Goal: Transaction & Acquisition: Purchase product/service

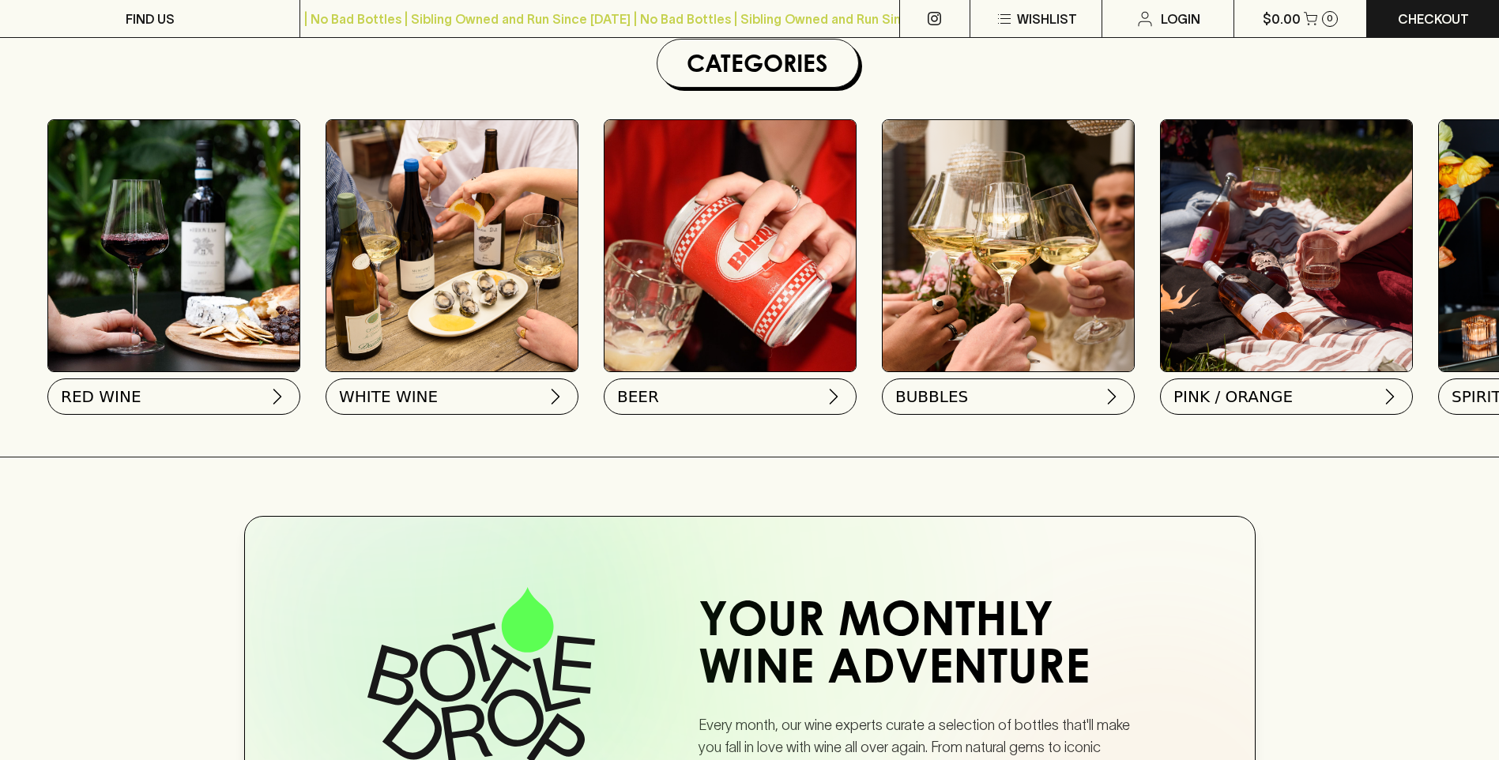
scroll to position [553, 0]
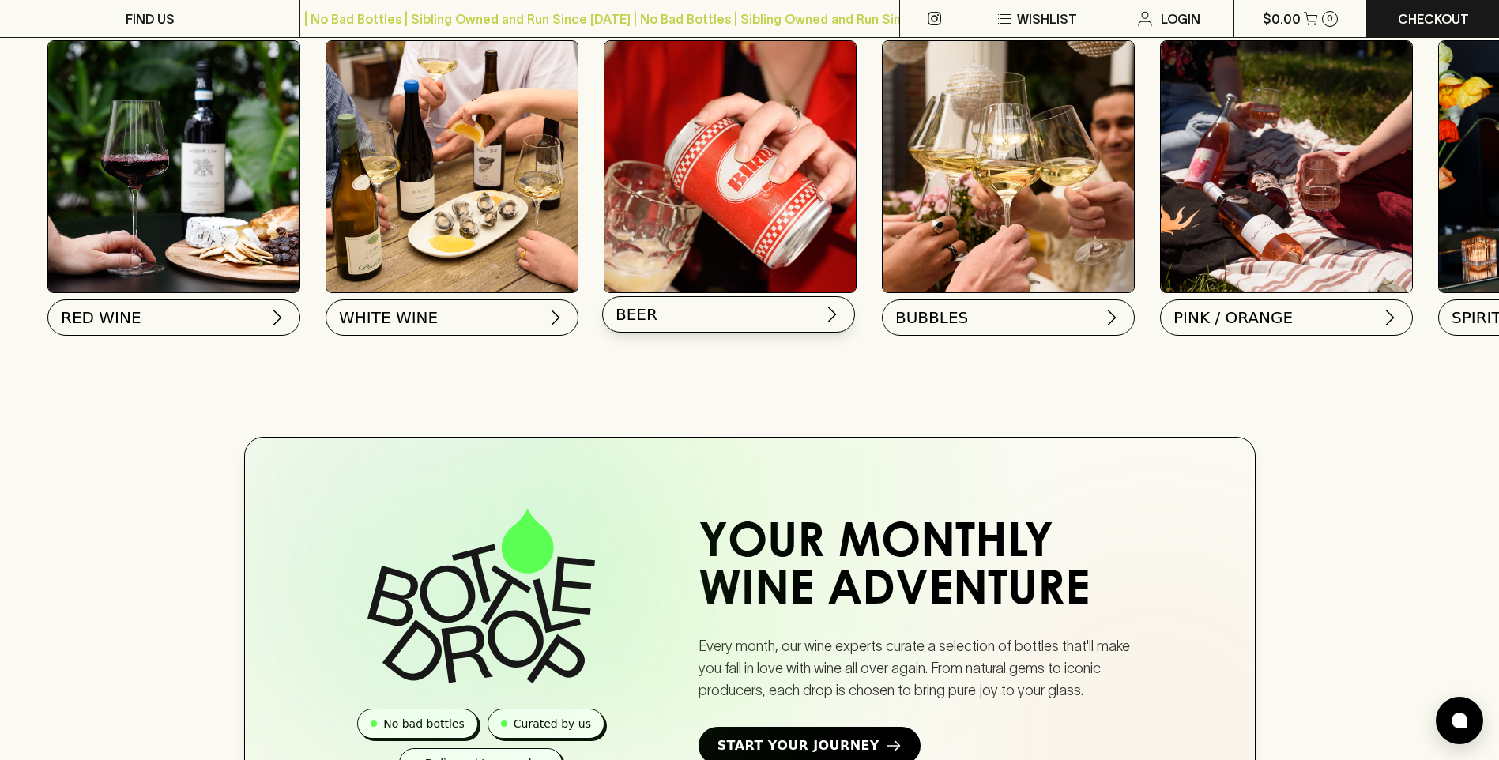
click at [624, 327] on button "BEER" at bounding box center [728, 314] width 253 height 36
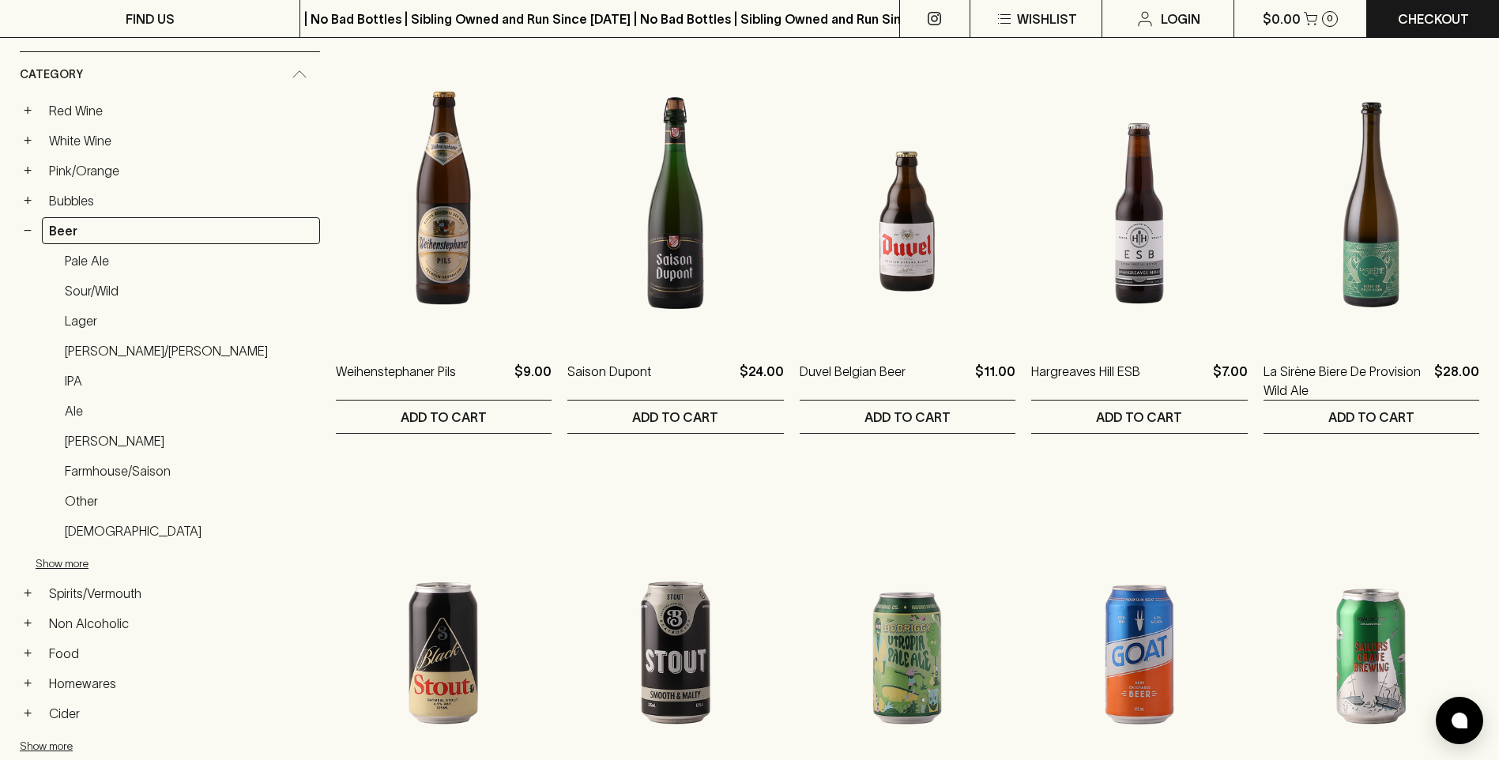
scroll to position [237, 0]
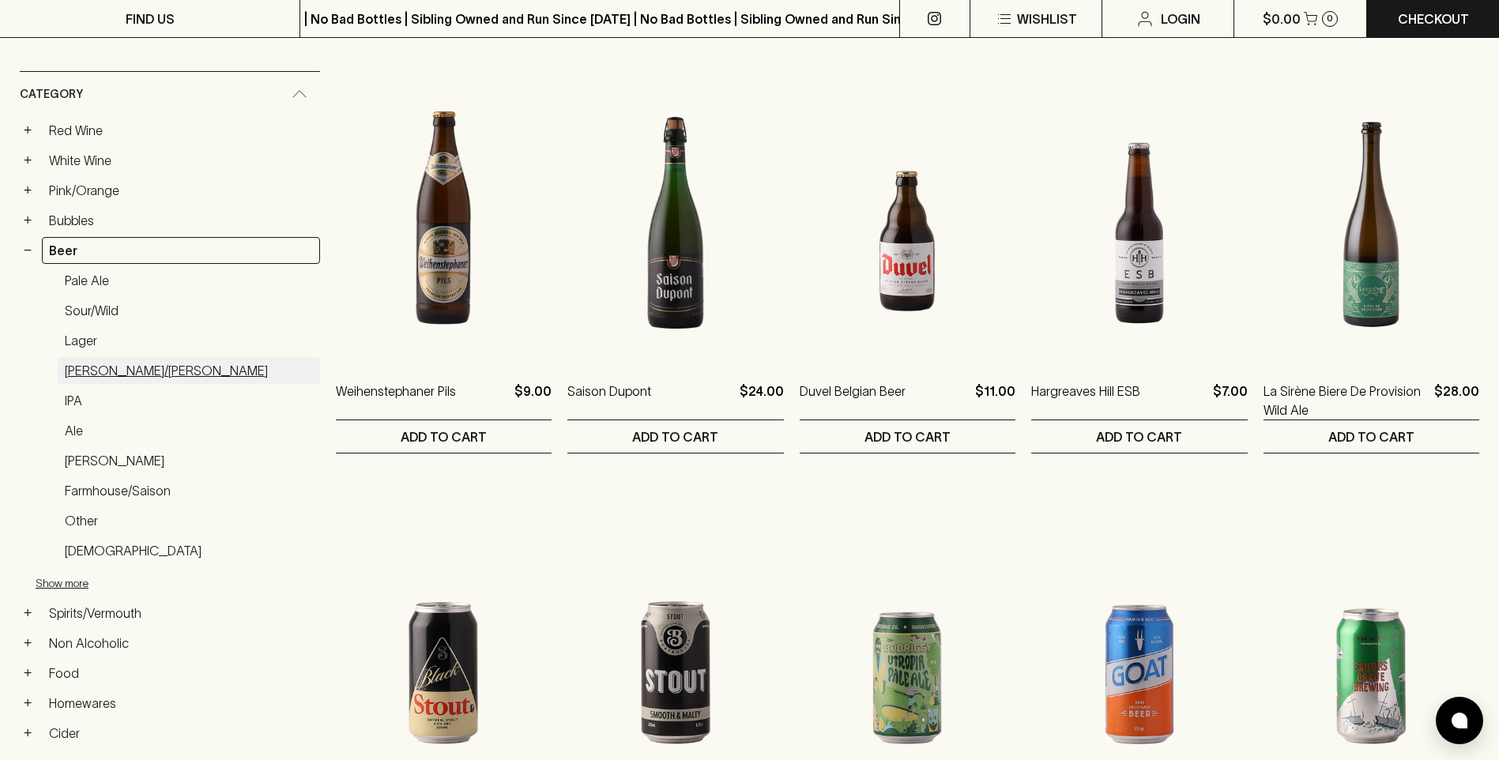
click at [145, 368] on link "[PERSON_NAME]/[PERSON_NAME]" at bounding box center [189, 370] width 262 height 27
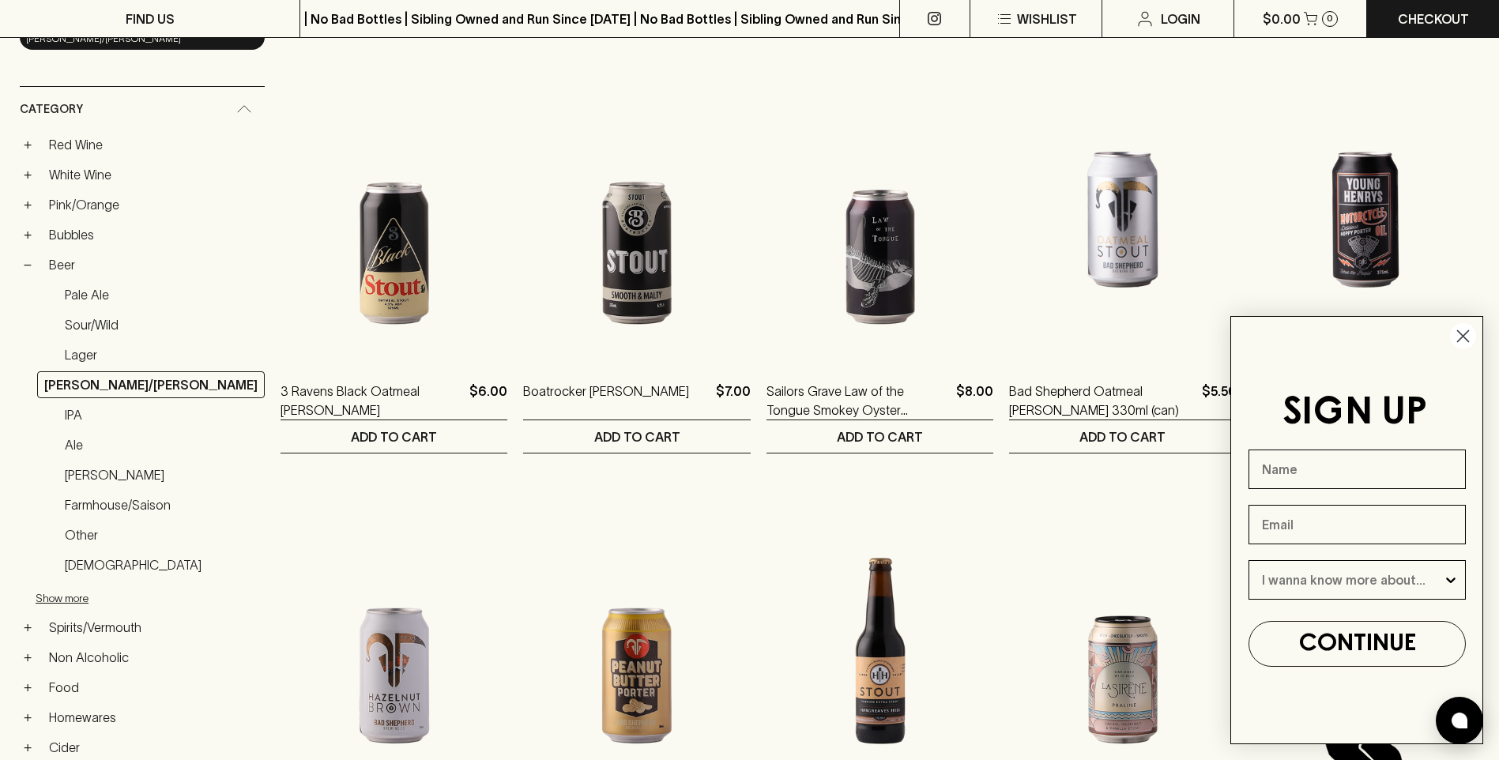
click at [1474, 334] on circle "Close dialog" at bounding box center [1463, 336] width 26 height 26
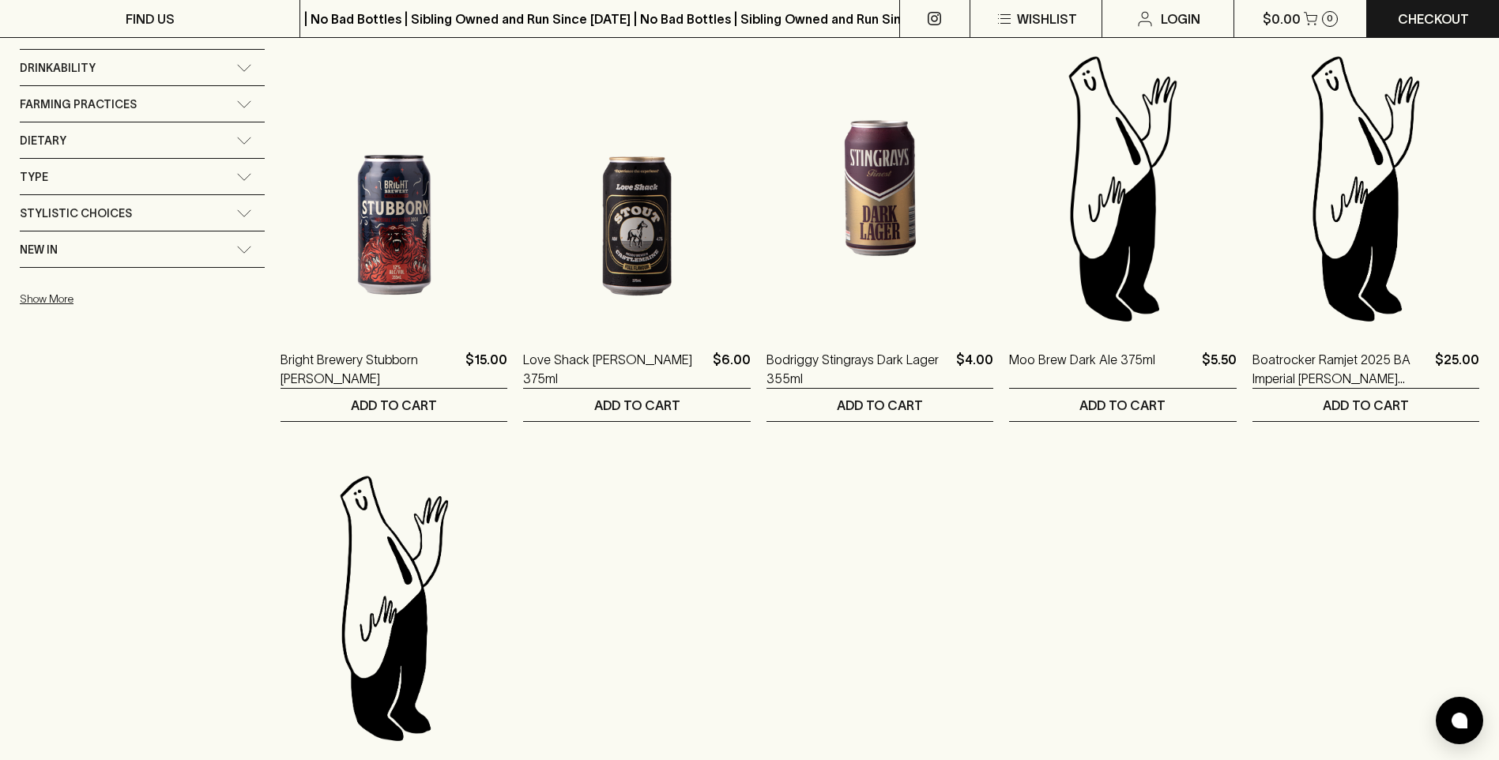
scroll to position [1107, 0]
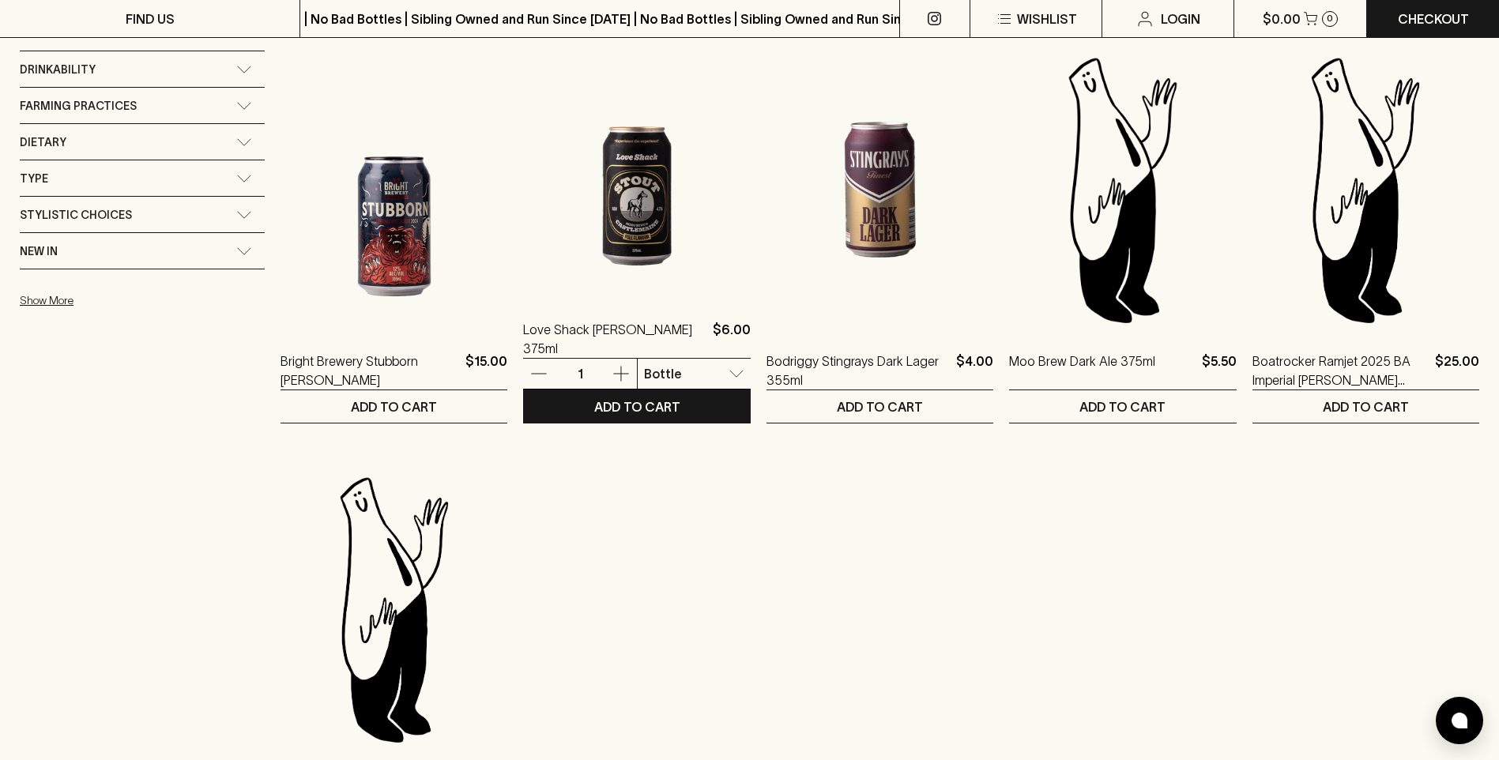
click at [711, 375] on body "FIND US | No Bad Bottles | Sibling Owned and Run Since [DATE] | No Bad Bottles …" at bounding box center [749, 532] width 1499 height 3278
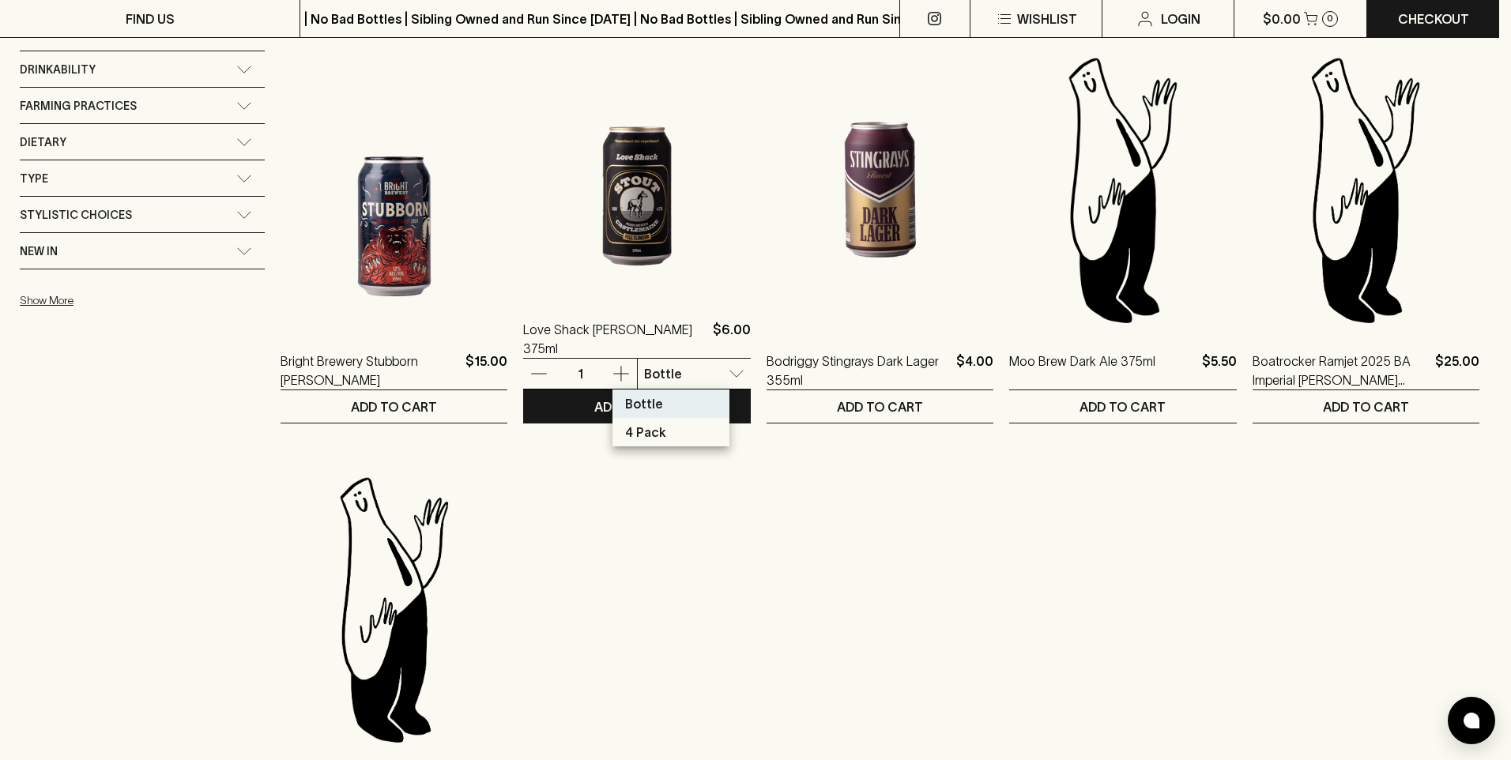
click at [711, 375] on div at bounding box center [755, 380] width 1511 height 760
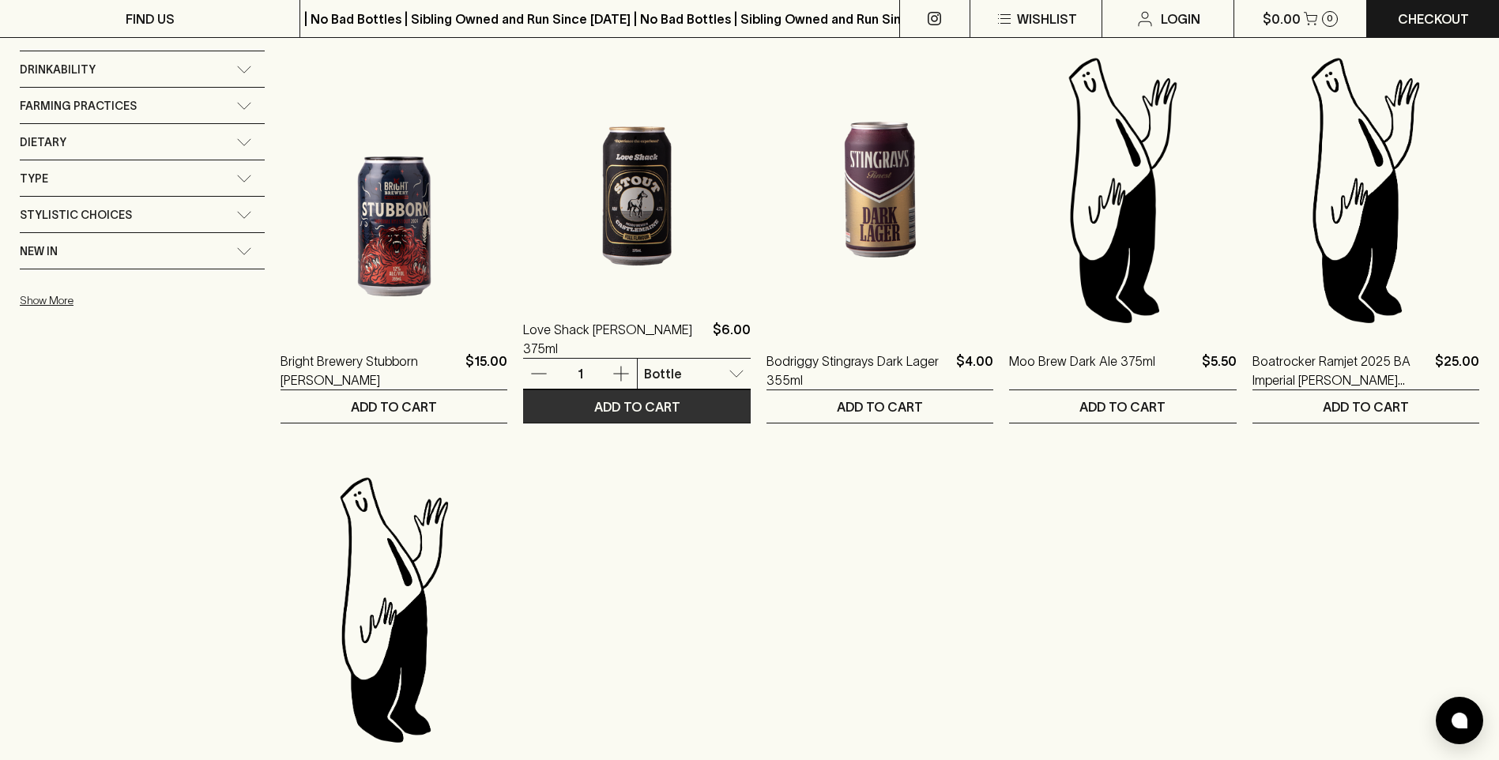
click at [672, 411] on button "ADD TO CART" at bounding box center [636, 406] width 227 height 32
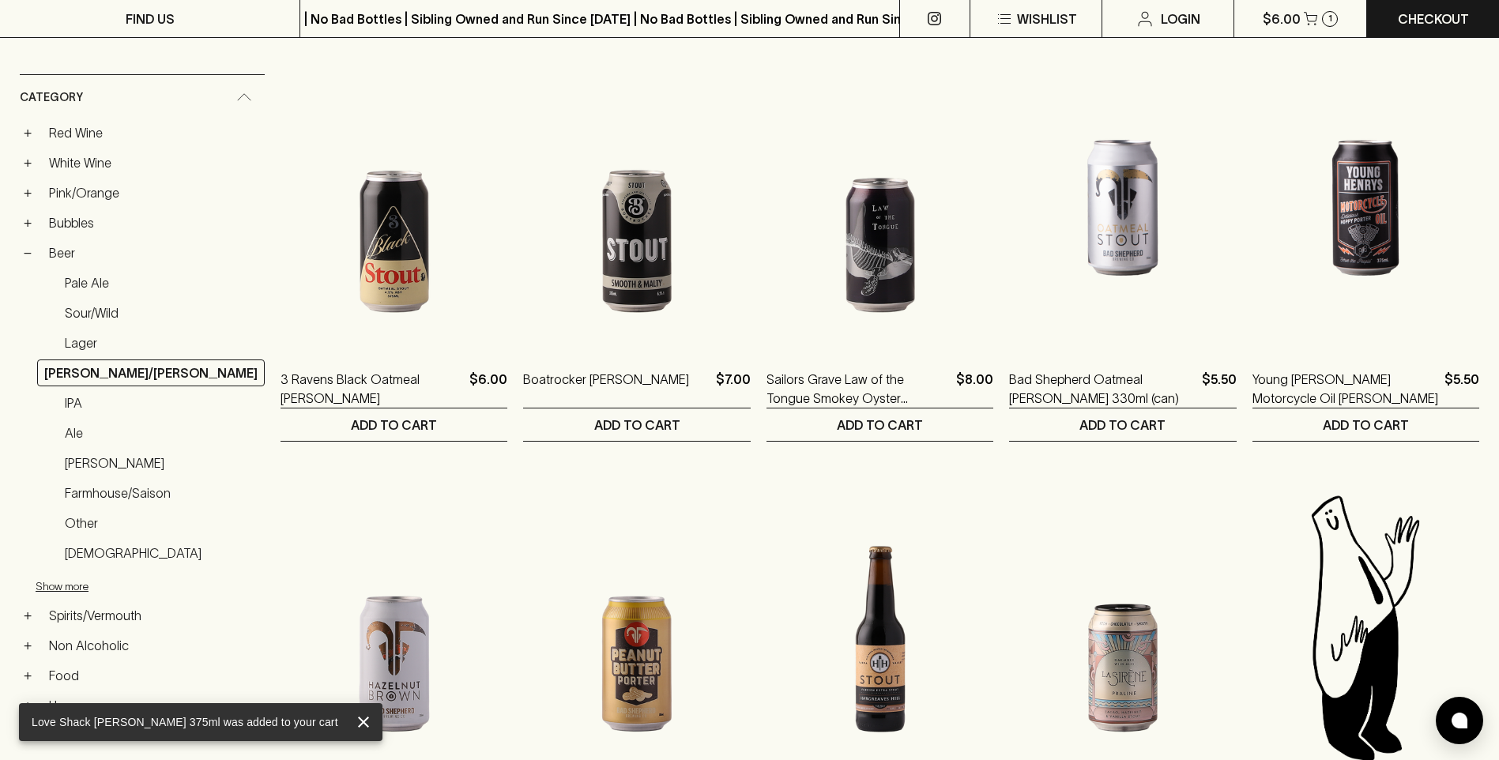
scroll to position [237, 0]
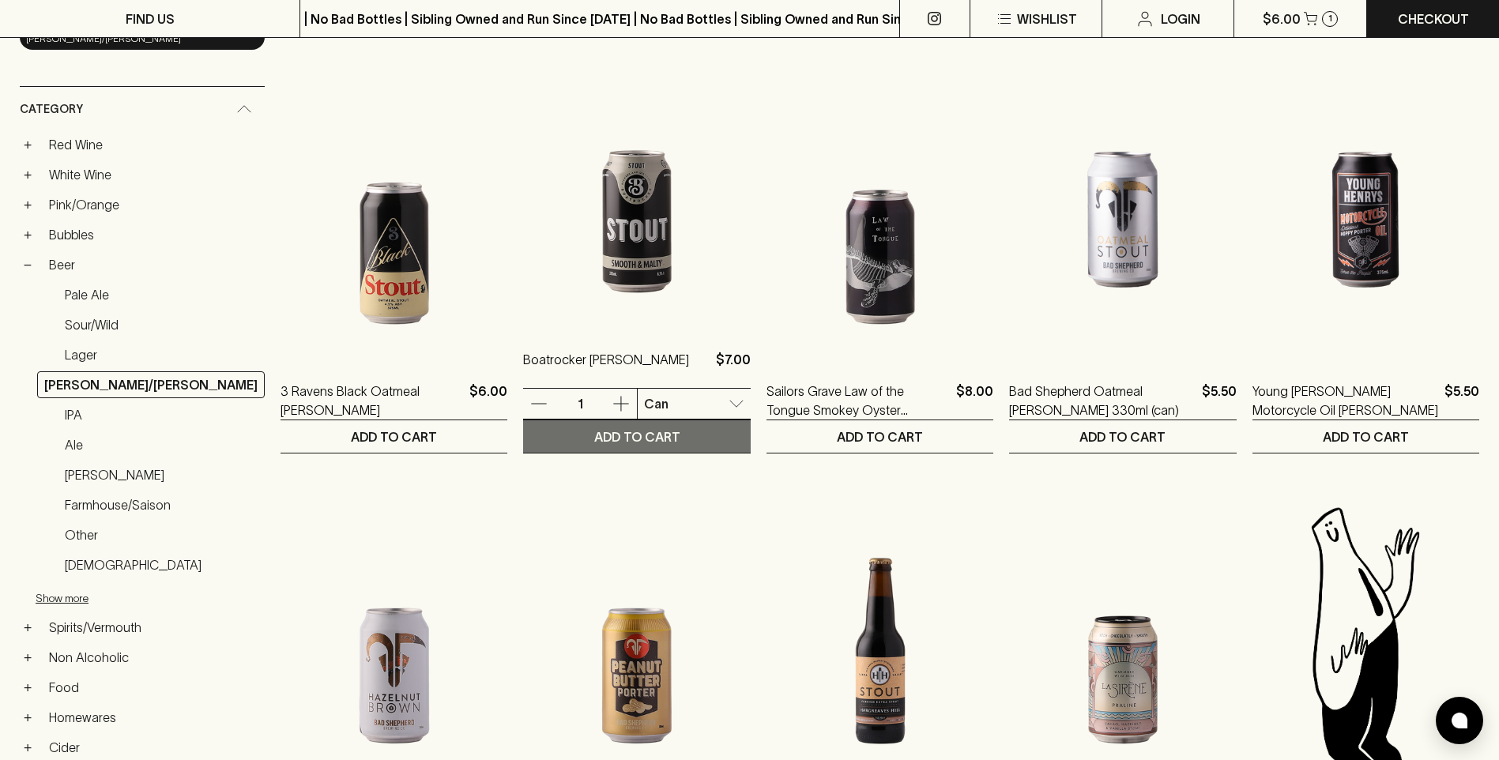
click at [633, 429] on p "ADD TO CART" at bounding box center [637, 437] width 86 height 19
click at [633, 429] on button "ADD TO CART" at bounding box center [636, 437] width 227 height 32
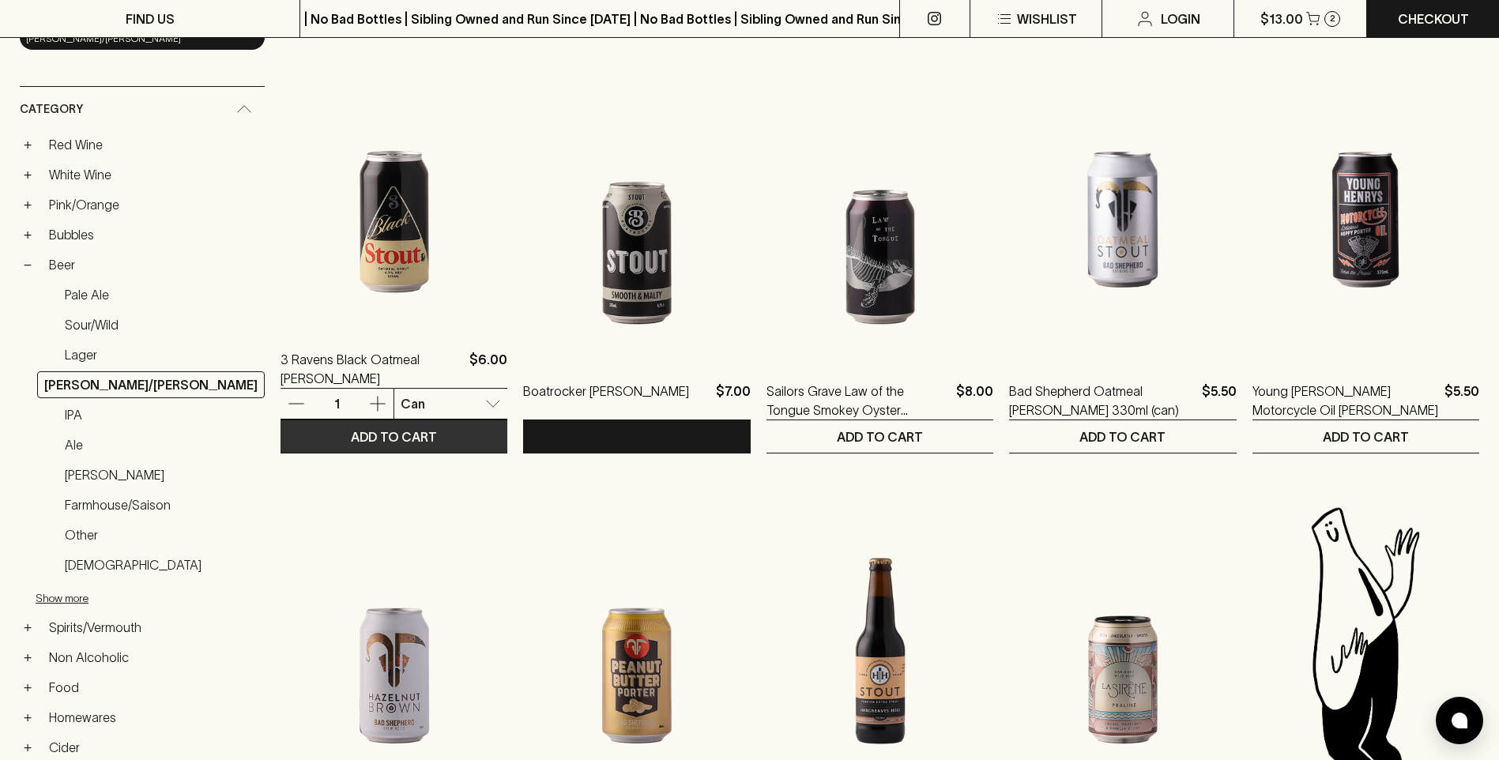
click at [402, 437] on p "ADD TO CART" at bounding box center [394, 437] width 86 height 19
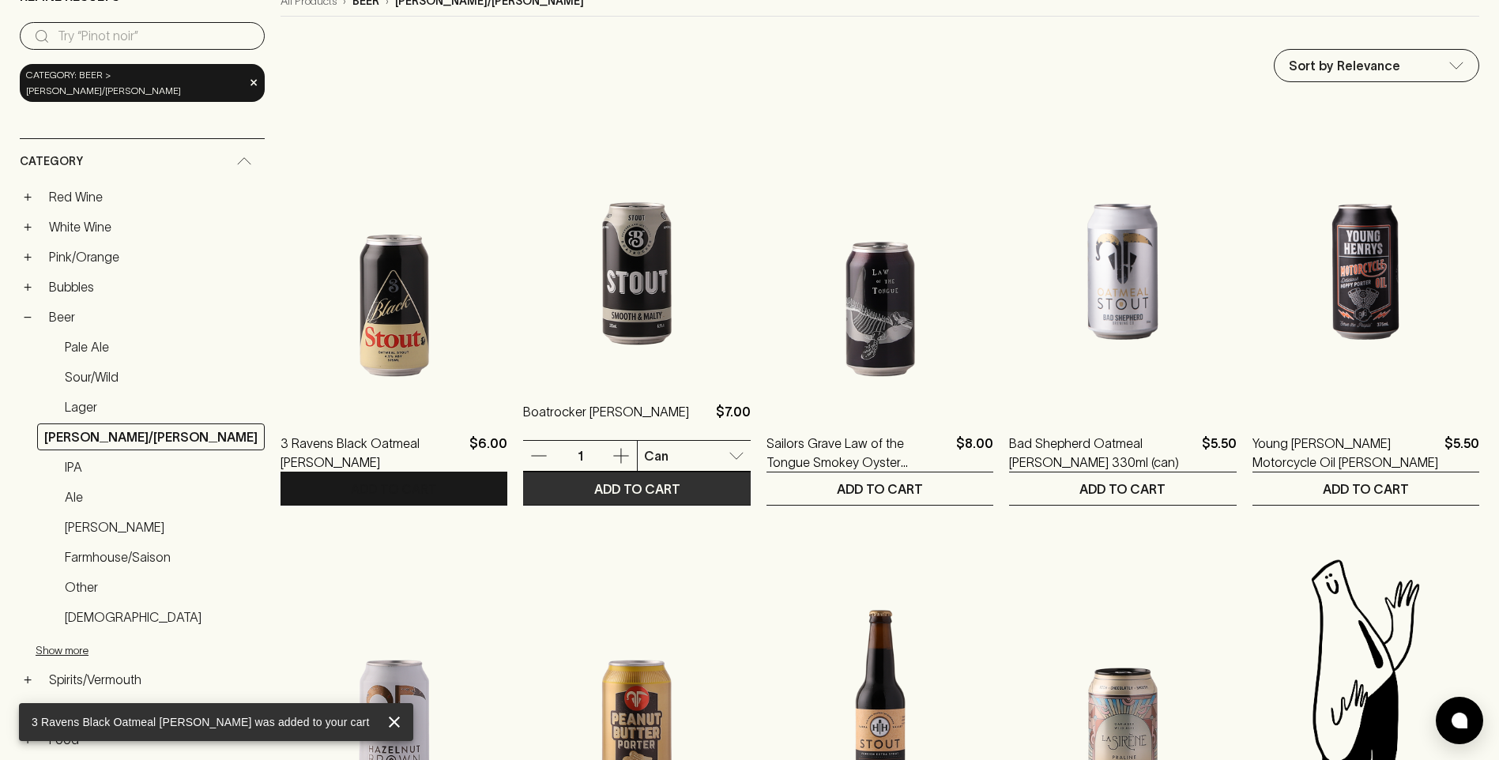
scroll to position [79, 0]
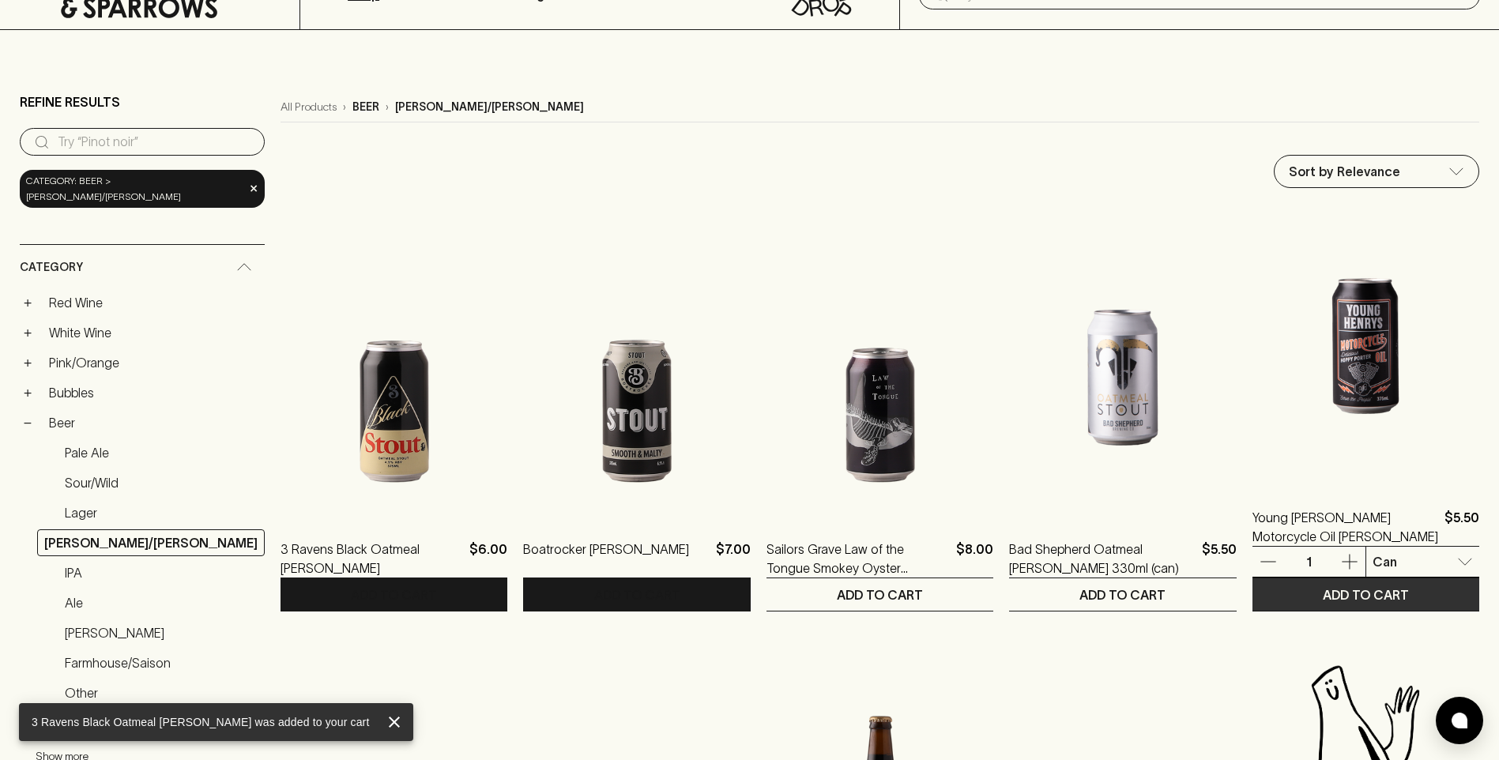
click at [1413, 594] on button "ADD TO CART" at bounding box center [1366, 595] width 227 height 32
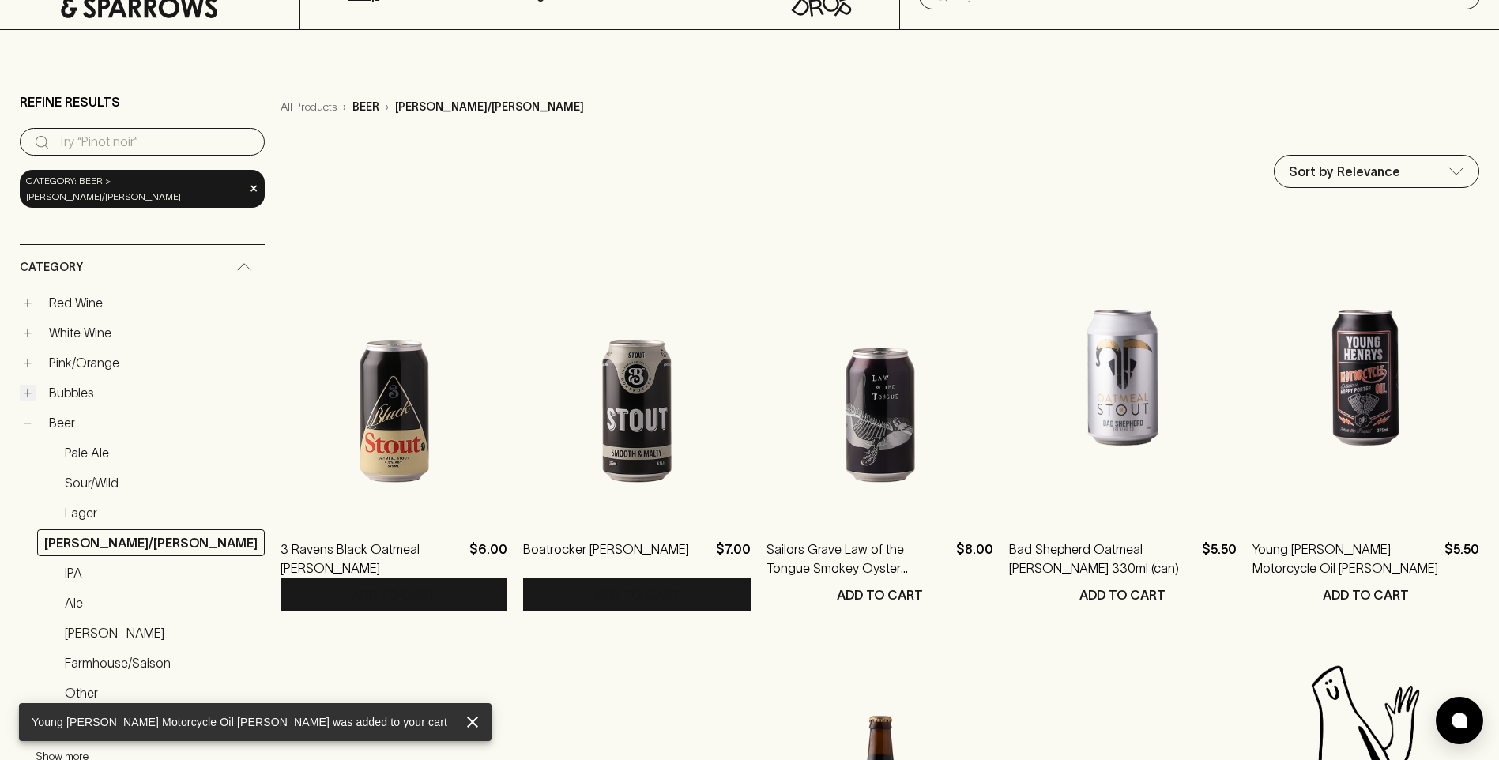
click at [32, 385] on button "+" at bounding box center [28, 393] width 16 height 16
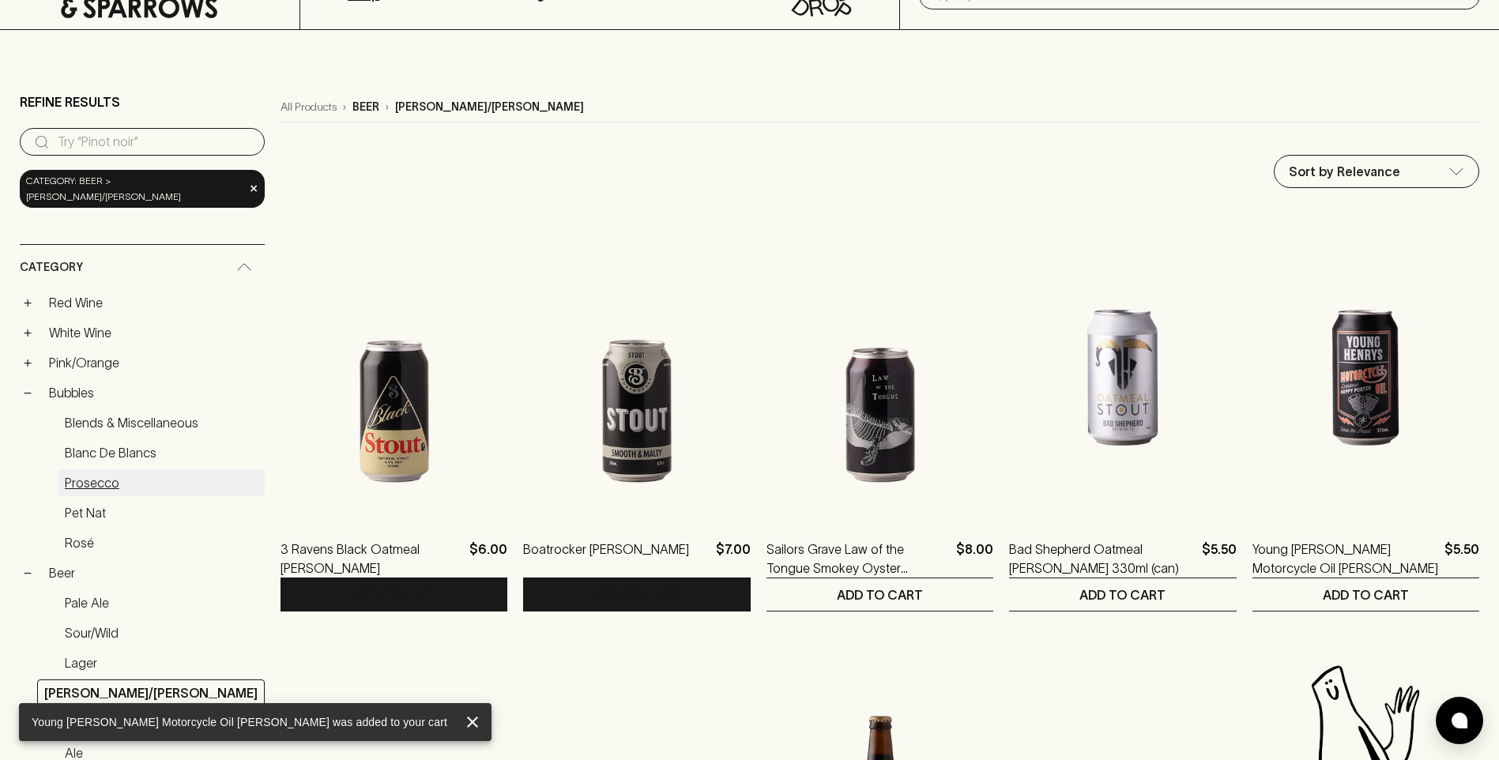
click at [99, 471] on link "Prosecco" at bounding box center [161, 483] width 207 height 27
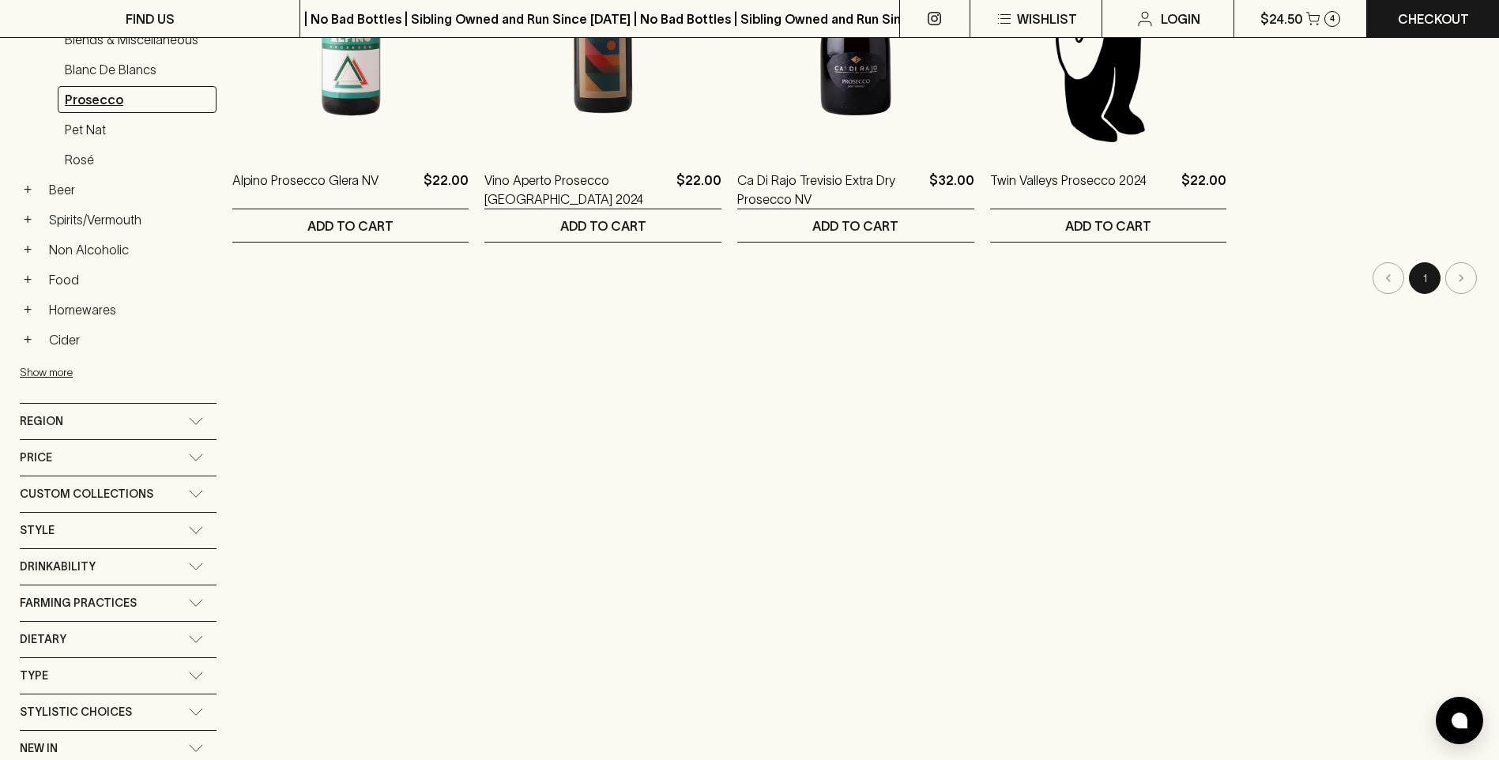
scroll to position [474, 0]
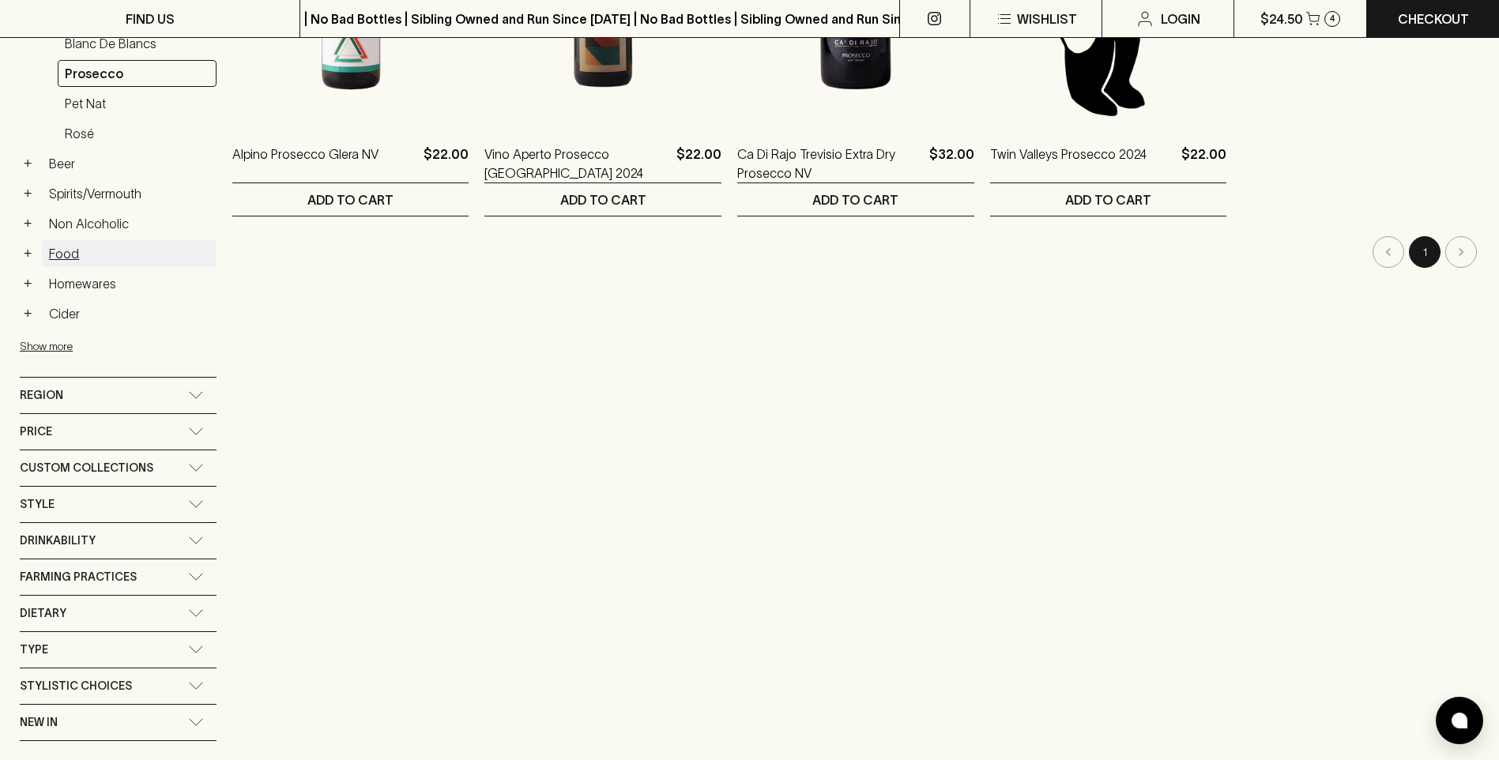
click at [62, 249] on link "Food" at bounding box center [129, 253] width 175 height 27
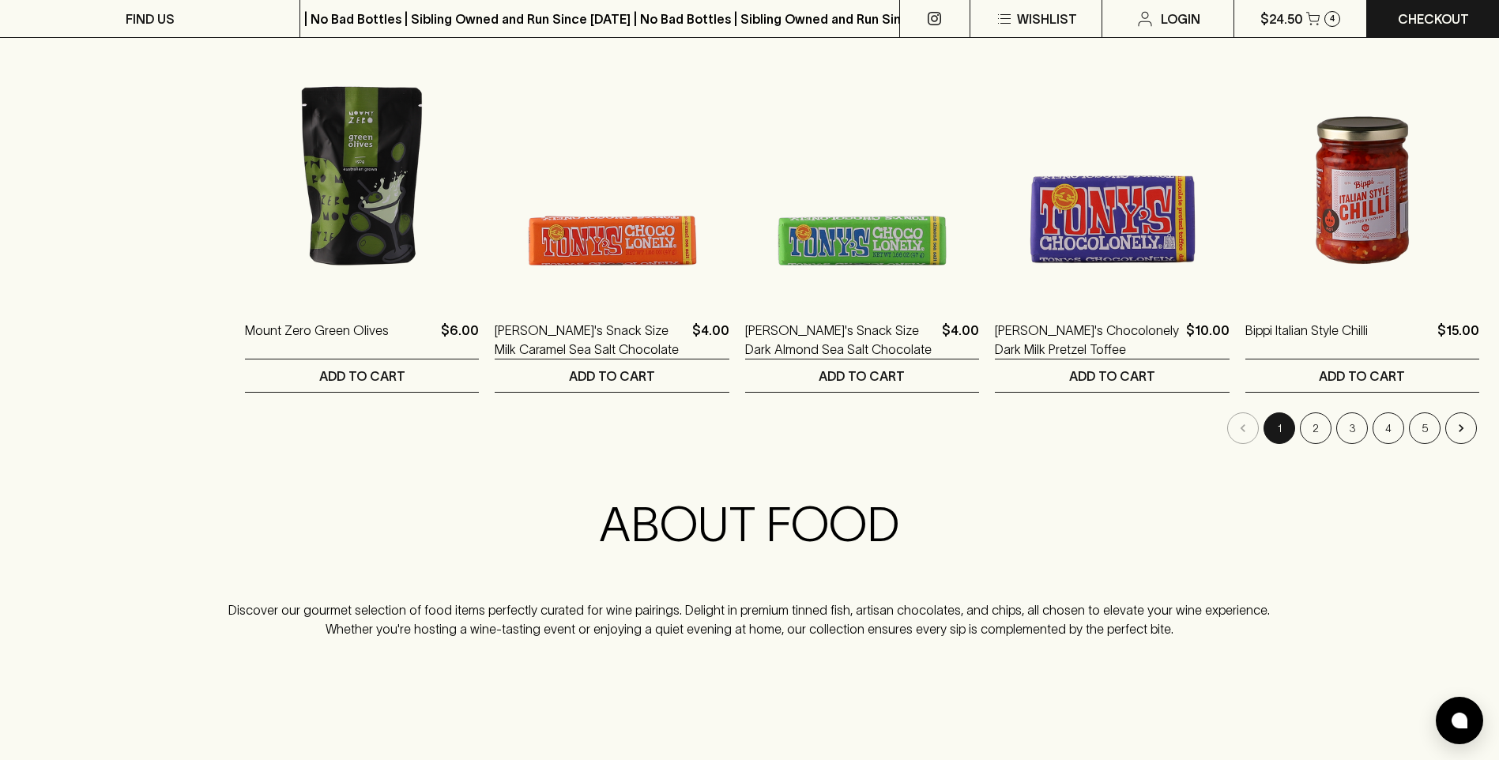
scroll to position [1502, 0]
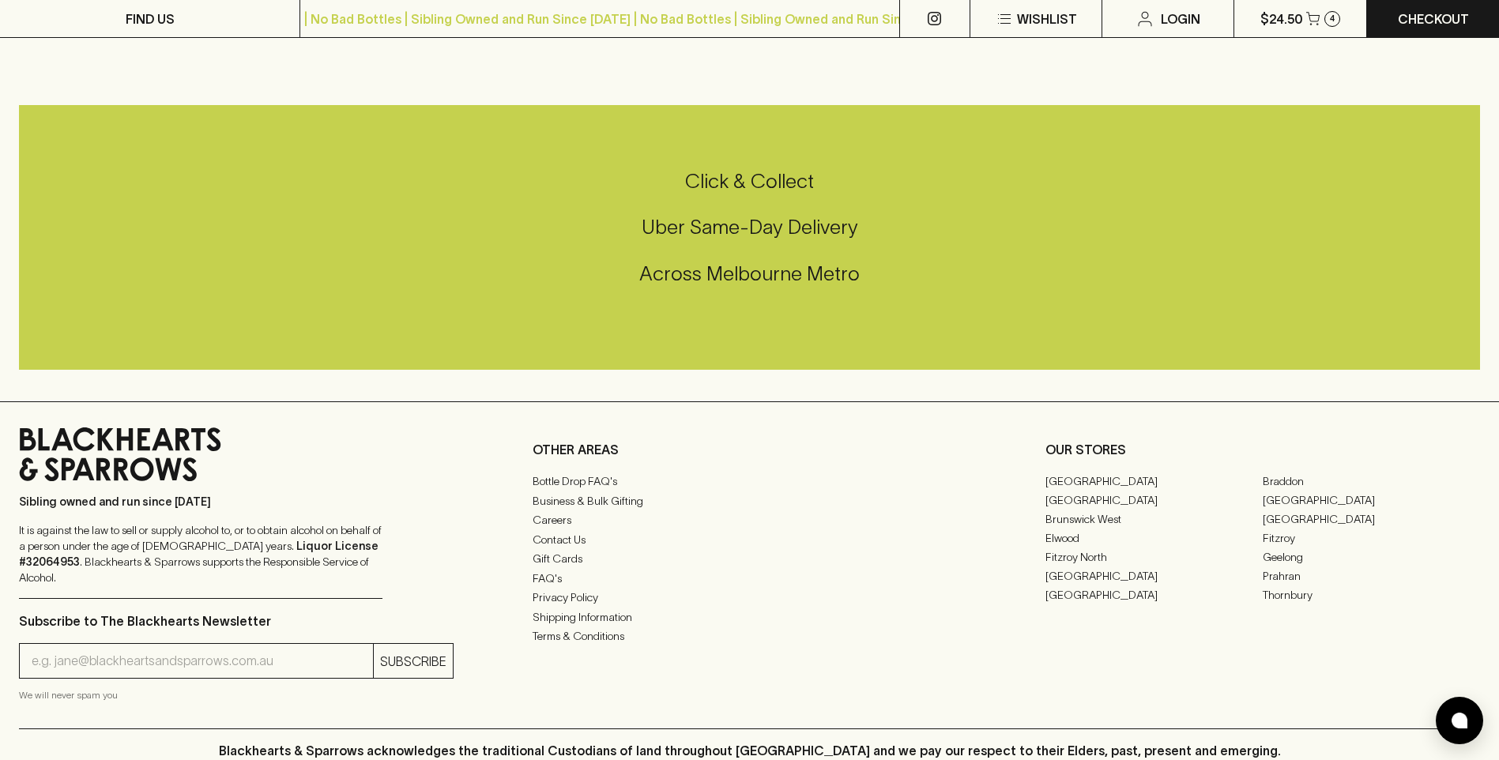
scroll to position [474, 0]
